Goal: Navigation & Orientation: Find specific page/section

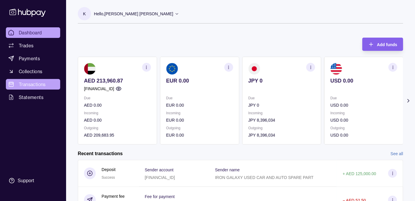
click at [41, 84] on span "Transactions" at bounding box center [32, 84] width 27 height 7
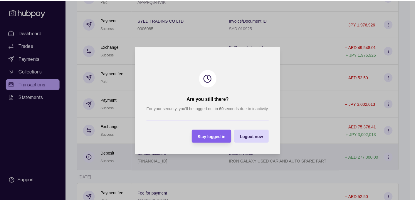
scroll to position [1822, 0]
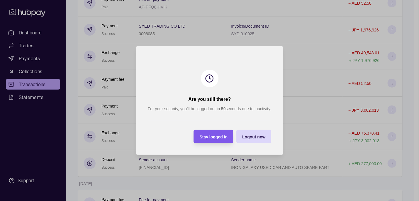
click at [220, 136] on span "Stay logged in" at bounding box center [214, 136] width 28 height 5
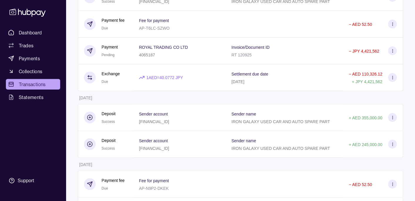
scroll to position [0, 0]
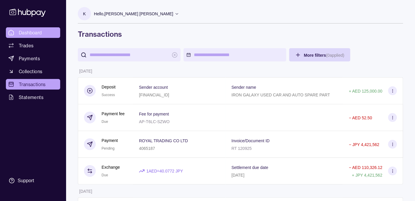
click at [30, 31] on span "Dashboard" at bounding box center [30, 32] width 23 height 7
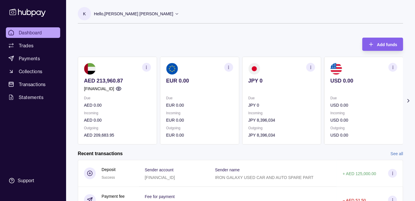
click at [143, 12] on p "Hello, [PERSON_NAME] [PERSON_NAME]" at bounding box center [133, 14] width 79 height 6
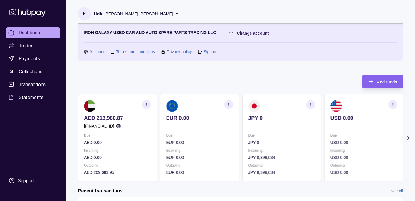
click at [143, 12] on p "Hello, [PERSON_NAME] [PERSON_NAME]" at bounding box center [133, 14] width 79 height 6
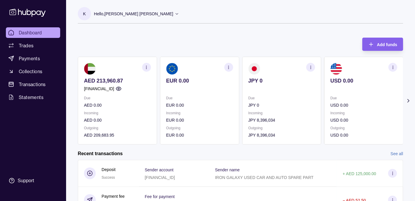
click at [144, 12] on p "Hello, [PERSON_NAME] [PERSON_NAME]" at bounding box center [133, 14] width 79 height 6
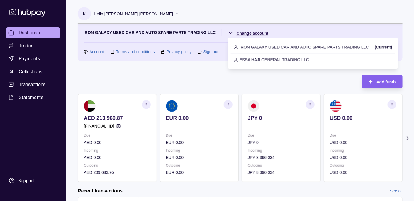
click at [250, 32] on html "Dashboard Trades Payments Collections Transactions Statements Support K Hello, …" at bounding box center [209, 174] width 419 height 349
click at [248, 59] on p "ESSA HAJI GENERAL TRADING LLC" at bounding box center [275, 59] width 70 height 6
